Goal: Task Accomplishment & Management: Manage account settings

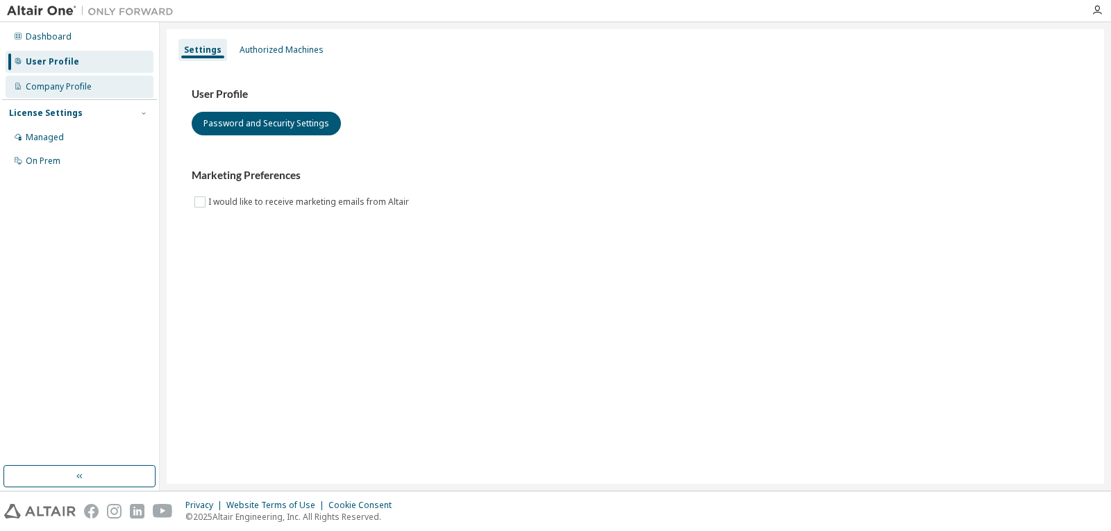
click at [91, 95] on div "Company Profile" at bounding box center [80, 87] width 148 height 22
